Goal: Communication & Community: Participate in discussion

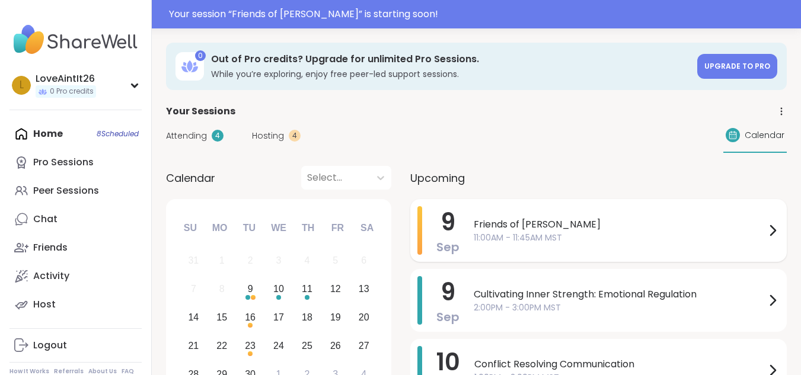
click at [585, 217] on div "Friends of [PERSON_NAME] 11:00AM - 11:45AM MST" at bounding box center [627, 230] width 306 height 49
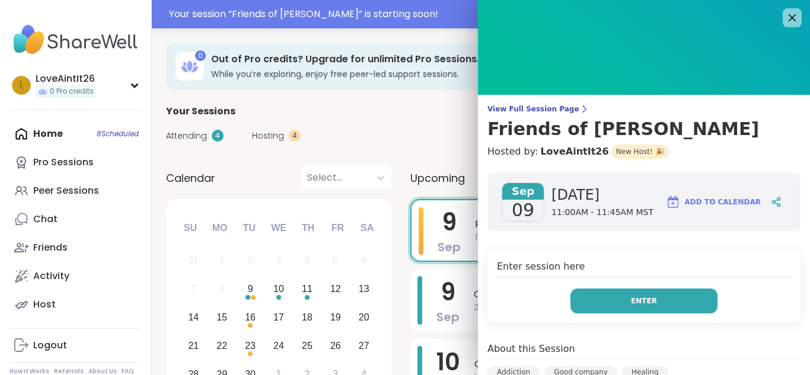
click at [663, 301] on button "Enter" at bounding box center [644, 301] width 147 height 25
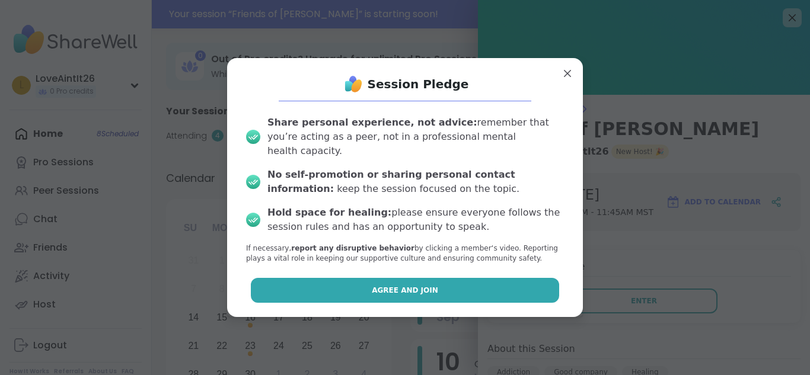
click at [468, 292] on button "Agree and Join" at bounding box center [405, 290] width 309 height 25
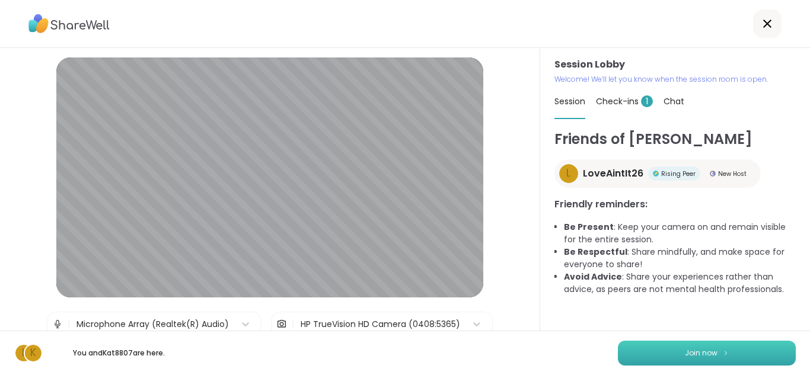
click at [721, 346] on button "Join now" at bounding box center [707, 353] width 178 height 25
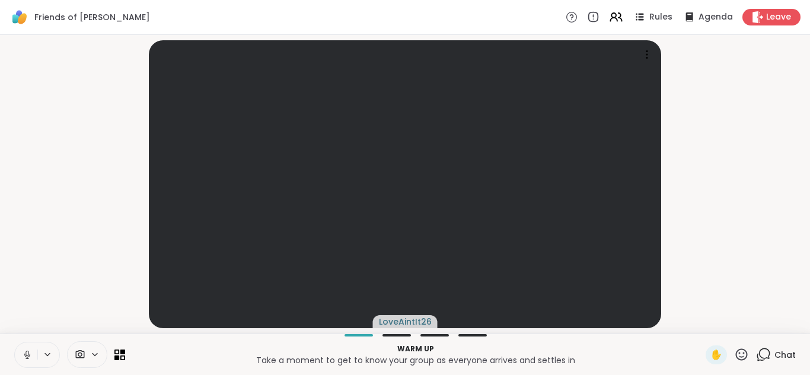
click at [722, 125] on video-player-container "LoveAintIt26" at bounding box center [405, 184] width 796 height 289
click at [737, 132] on video-player-container "LoveAintIt26" at bounding box center [405, 184] width 796 height 289
click at [740, 139] on video-player-container "LoveAintIt26" at bounding box center [405, 184] width 796 height 289
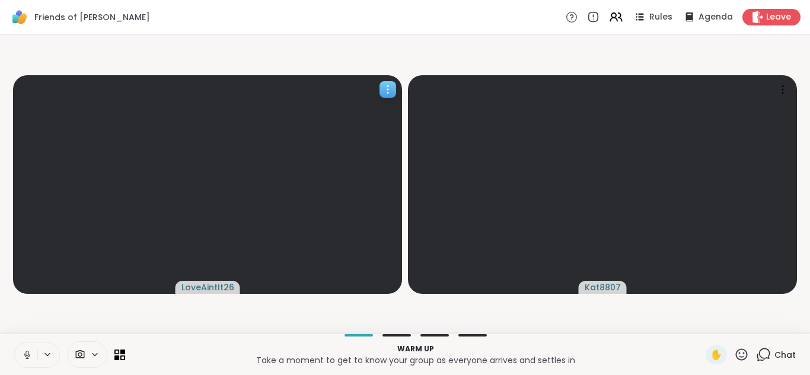
click at [386, 93] on icon at bounding box center [388, 90] width 12 height 12
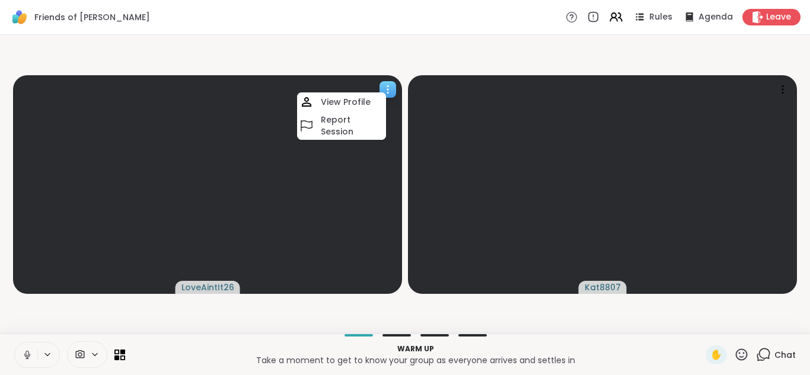
click at [199, 292] on span "LoveAintIt26" at bounding box center [208, 288] width 53 height 12
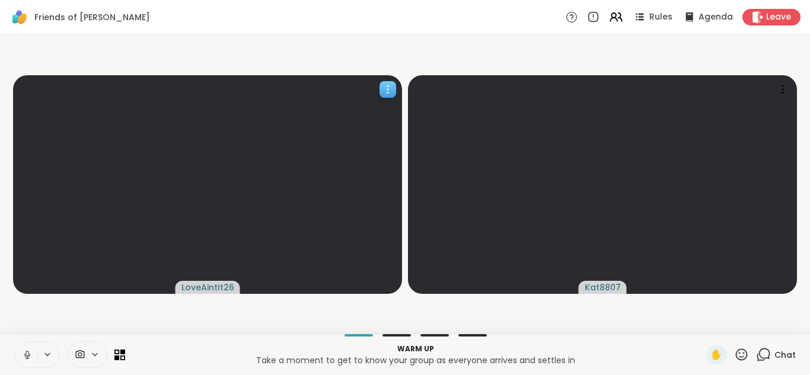
click at [199, 292] on span "LoveAintIt26" at bounding box center [208, 288] width 53 height 12
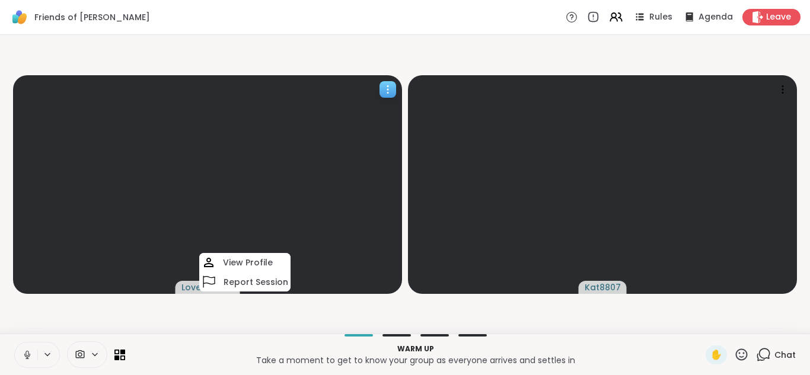
click at [208, 237] on video at bounding box center [207, 184] width 389 height 219
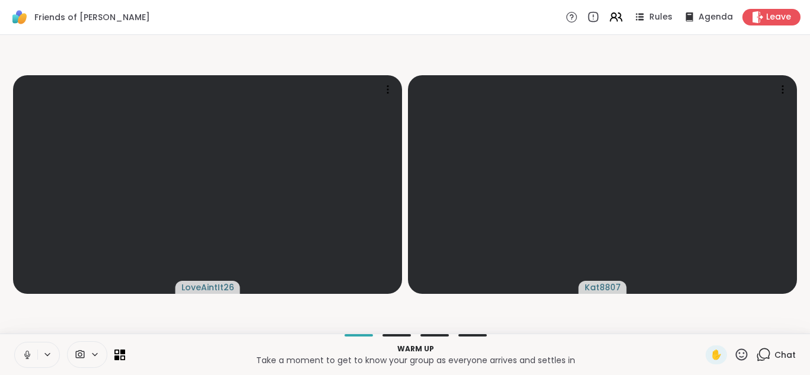
click at [90, 357] on icon at bounding box center [94, 355] width 9 height 10
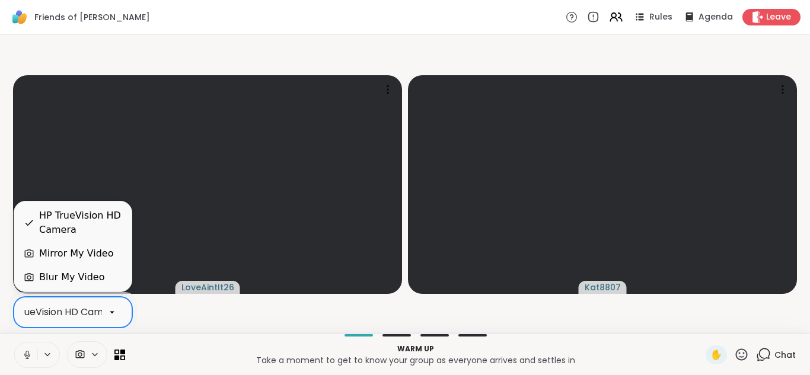
click at [112, 315] on icon at bounding box center [112, 312] width 11 height 11
click at [87, 250] on div "Mirror My Video" at bounding box center [76, 254] width 74 height 14
click at [116, 313] on icon at bounding box center [112, 312] width 11 height 11
click at [65, 278] on div "Blur My Video" at bounding box center [71, 277] width 65 height 14
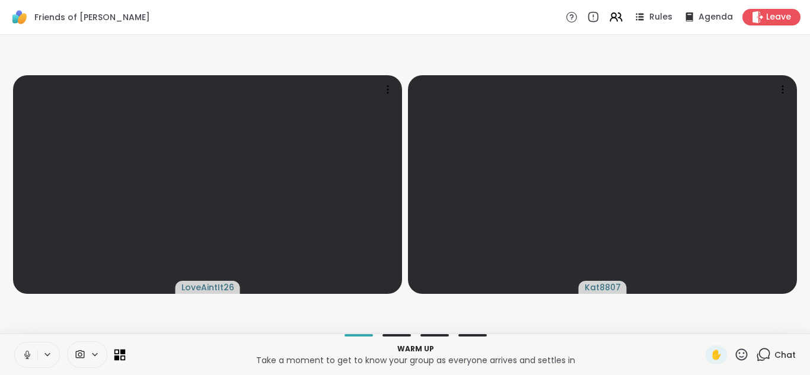
click at [120, 355] on icon at bounding box center [119, 354] width 11 height 11
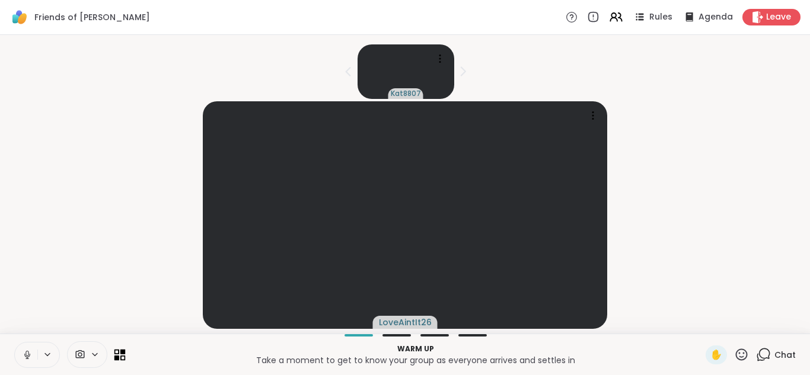
click at [124, 354] on icon at bounding box center [122, 351] width 5 height 5
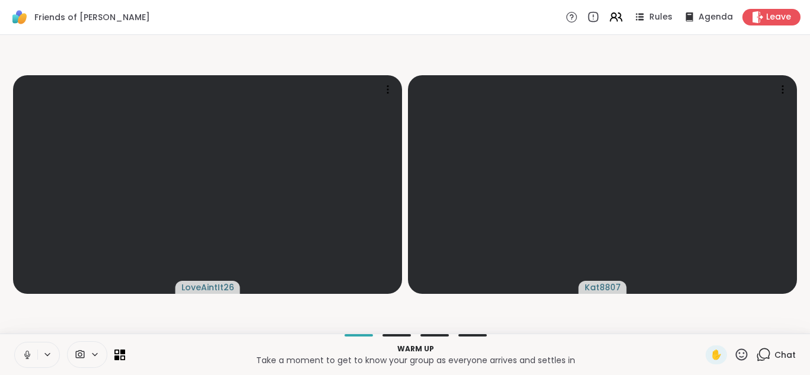
click at [95, 356] on icon at bounding box center [95, 355] width 5 height 2
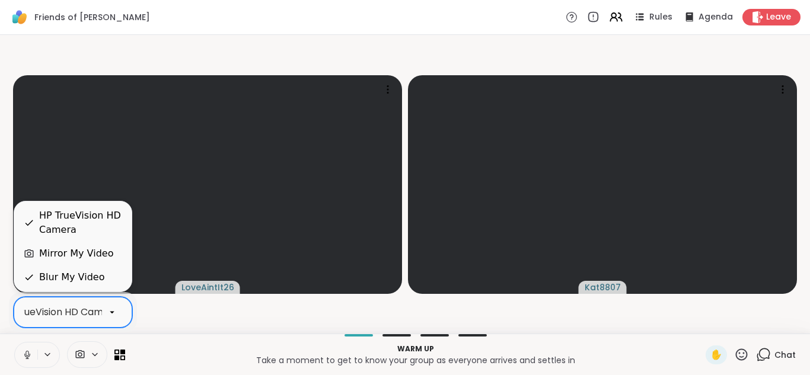
click at [61, 309] on div "HP TrueVision HD Camera" at bounding box center [59, 312] width 120 height 14
click at [75, 256] on div "Mirror My Video" at bounding box center [76, 254] width 74 height 14
